Goal: Task Accomplishment & Management: Manage account settings

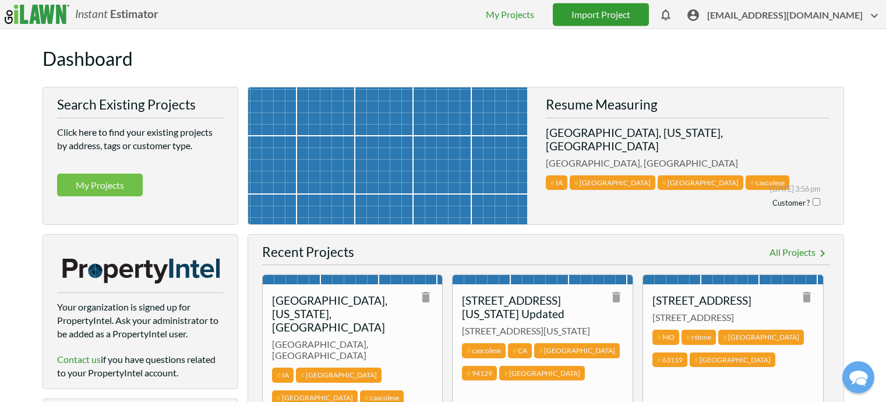
click at [639, 13] on link "Import Project" at bounding box center [601, 14] width 96 height 23
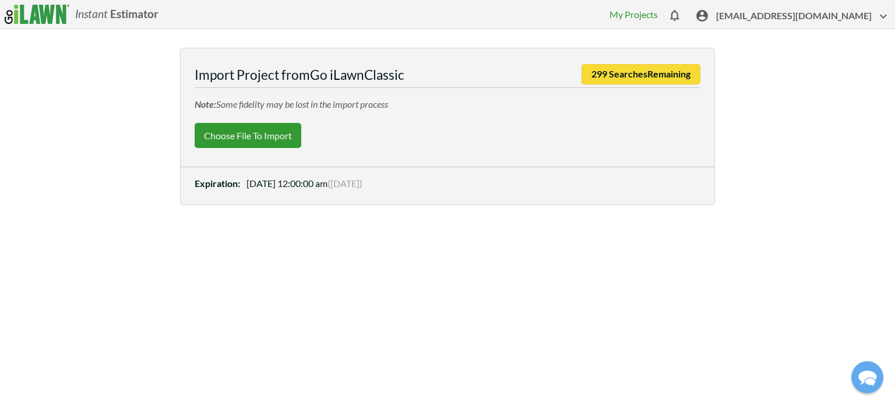
click at [265, 134] on label "Choose File to Import" at bounding box center [248, 135] width 107 height 25
click at [0, 0] on input "Choose File to Import" at bounding box center [0, 0] width 0 height 0
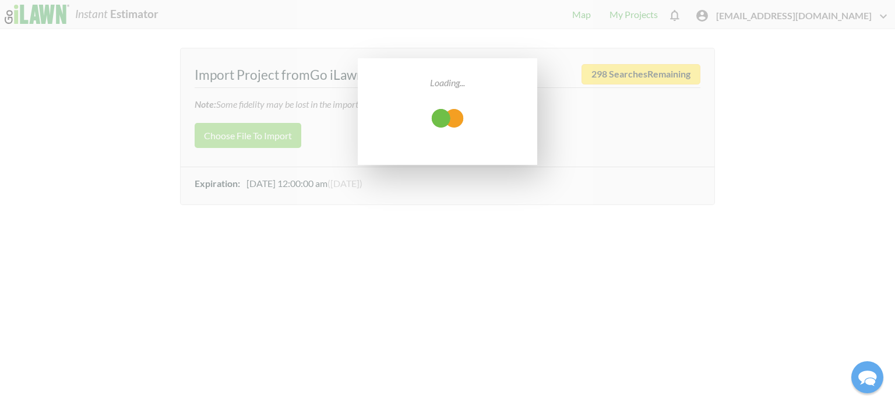
select select "low"
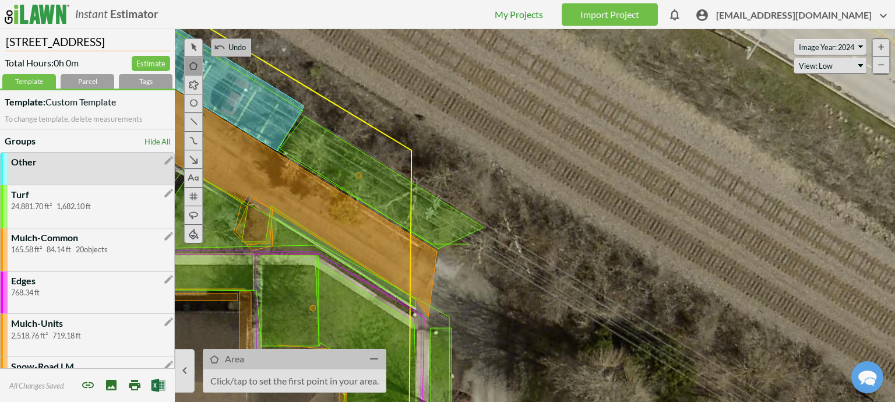
drag, startPoint x: 100, startPoint y: 43, endPoint x: -59, endPoint y: 40, distance: 159.1
click at [0, 40] on html "Instant Estimator  [EMAIL_ADDRESS][DOMAIN_NAME] My Projects Import Project The…" at bounding box center [447, 201] width 895 height 402
paste input "Arlingdale Condos"
type input "Arlingdale Condos"
click at [645, 9] on link "Import Project" at bounding box center [610, 14] width 96 height 23
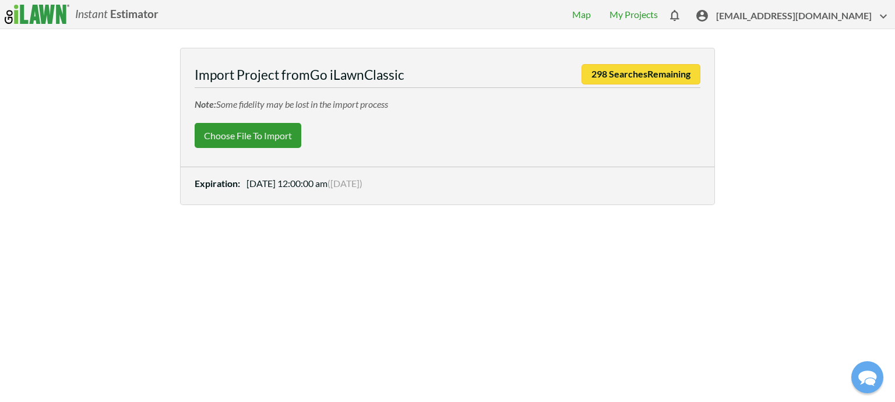
click at [246, 129] on label "Choose File to Import" at bounding box center [248, 135] width 107 height 25
click at [0, 0] on input "Choose File to Import" at bounding box center [0, 0] width 0 height 0
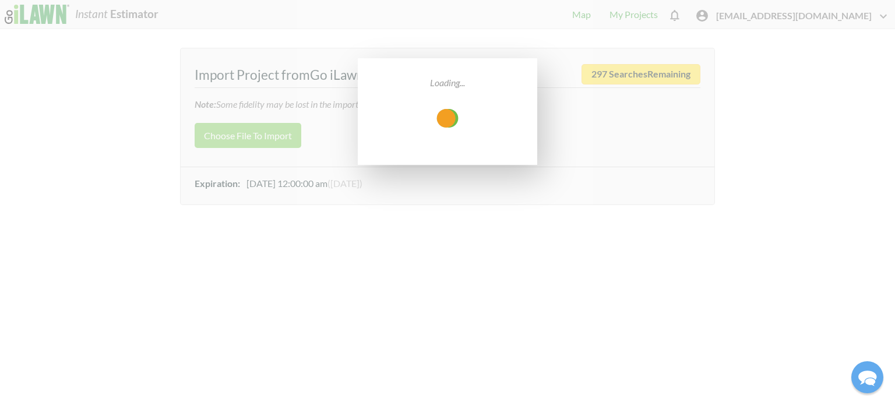
select select "low"
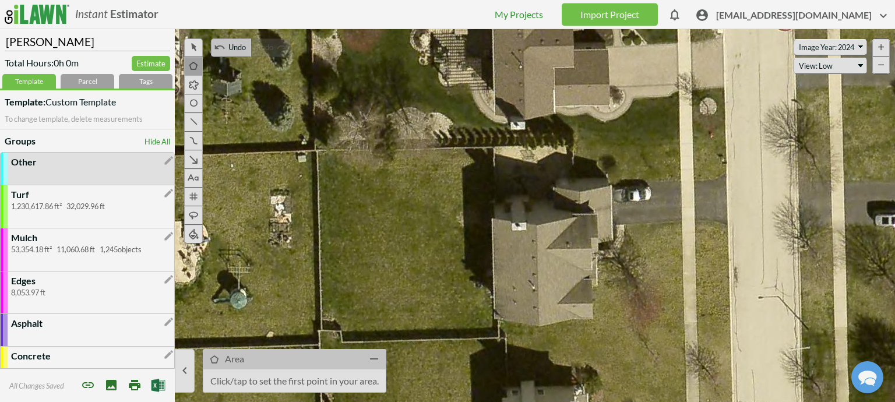
drag, startPoint x: 77, startPoint y: 45, endPoint x: -81, endPoint y: 38, distance: 158.0
click at [0, 38] on html "Instant Estimator  [EMAIL_ADDRESS][DOMAIN_NAME] My Projects Import Project The…" at bounding box center [447, 201] width 895 height 402
paste input "[GEOGRAPHIC_DATA]"
type input "[GEOGRAPHIC_DATA]"
click at [142, 80] on div "Tags" at bounding box center [146, 81] width 54 height 15
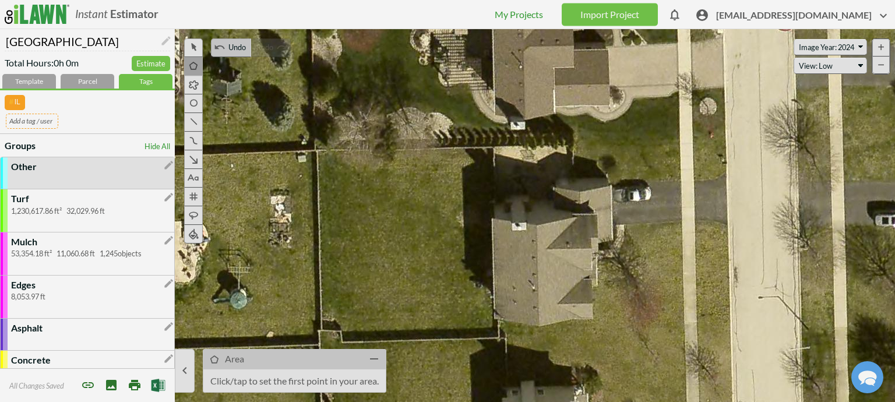
click at [31, 118] on input "text" at bounding box center [32, 121] width 52 height 15
type input "[DATE]"
click at [543, 15] on link "My Projects" at bounding box center [519, 14] width 48 height 11
